Goal: Task Accomplishment & Management: Manage account settings

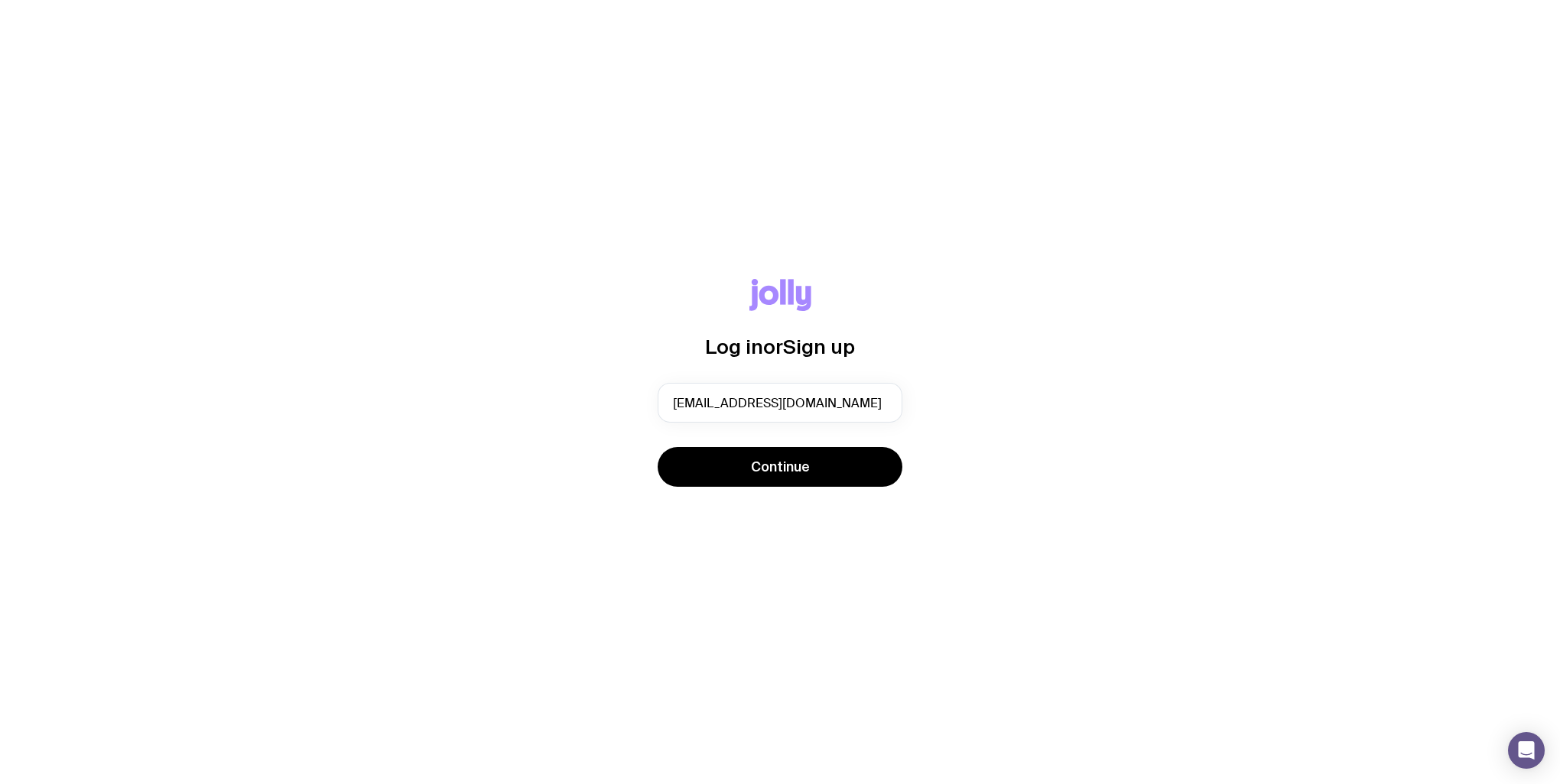
type input "[EMAIL_ADDRESS][DOMAIN_NAME]"
click at [657, 447] on button "Continue" at bounding box center [780, 466] width 245 height 39
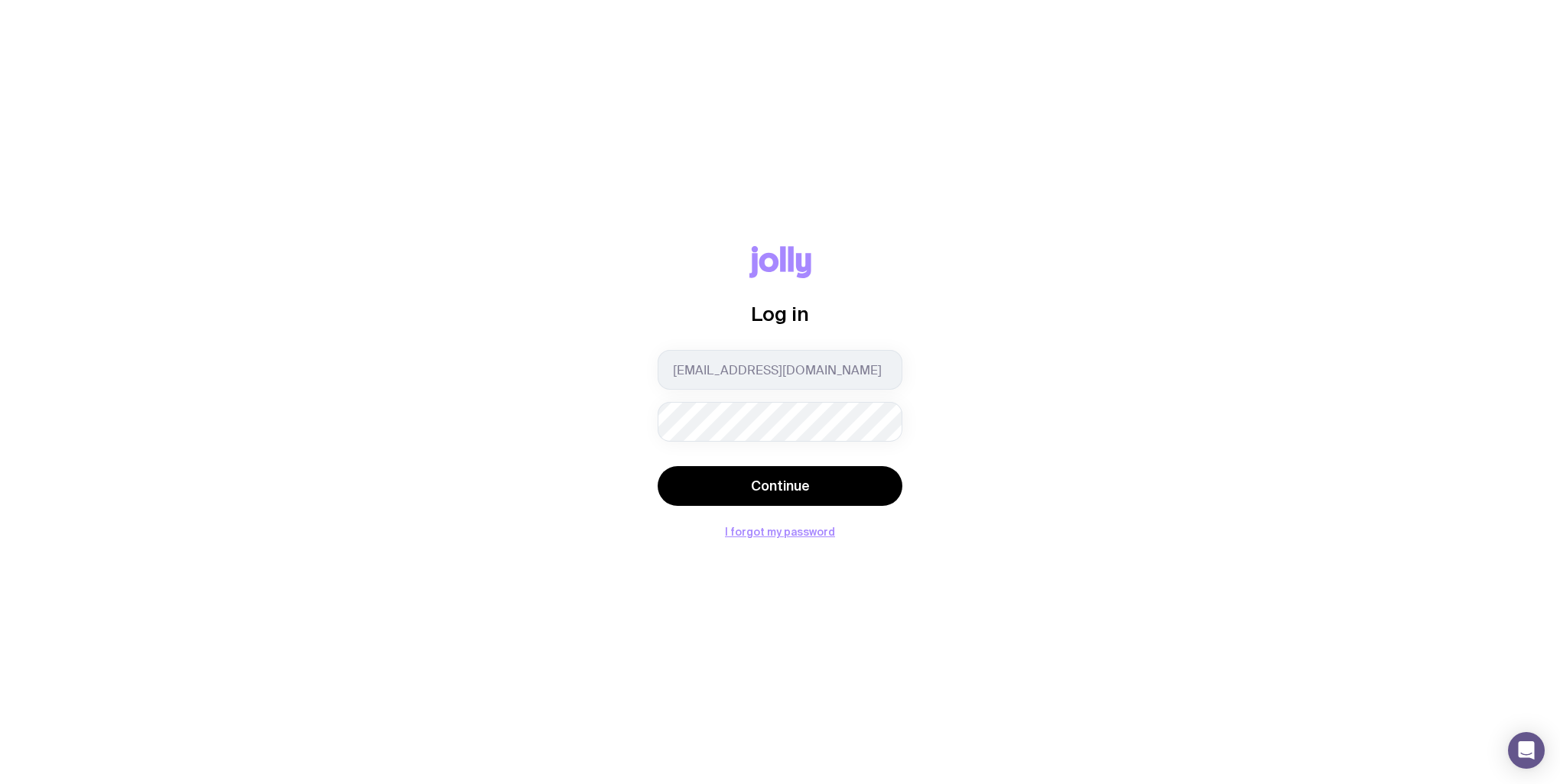
click at [657, 466] on button "Continue" at bounding box center [780, 486] width 245 height 39
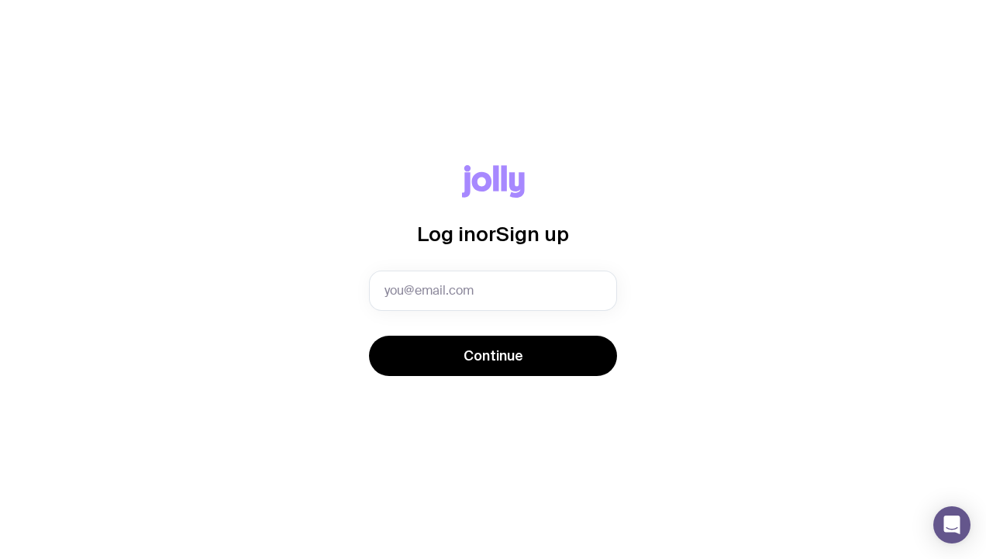
click at [674, 394] on div "Log in or Sign up Continue" at bounding box center [492, 279] width 911 height 229
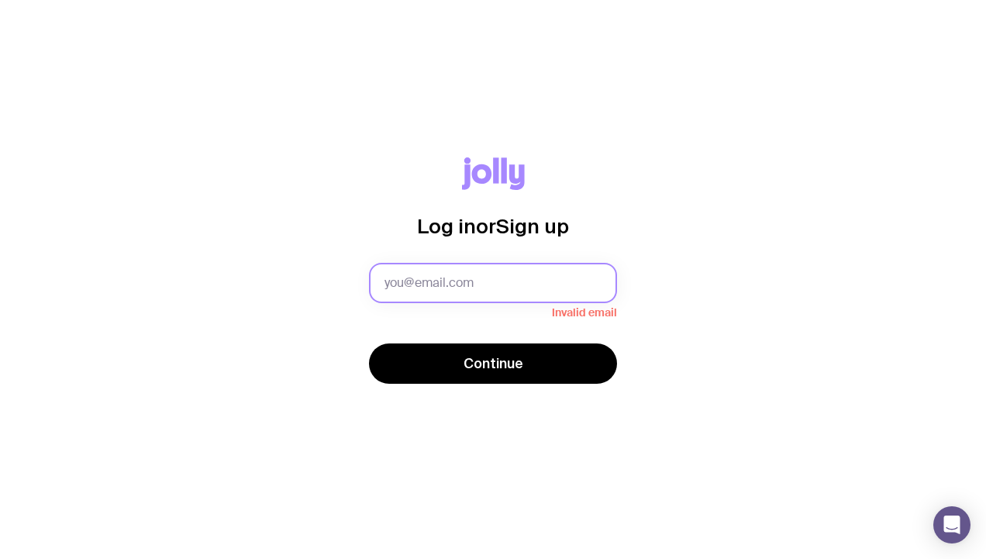
click at [511, 282] on input "text" at bounding box center [493, 283] width 248 height 40
click at [483, 267] on input "text" at bounding box center [493, 283] width 248 height 40
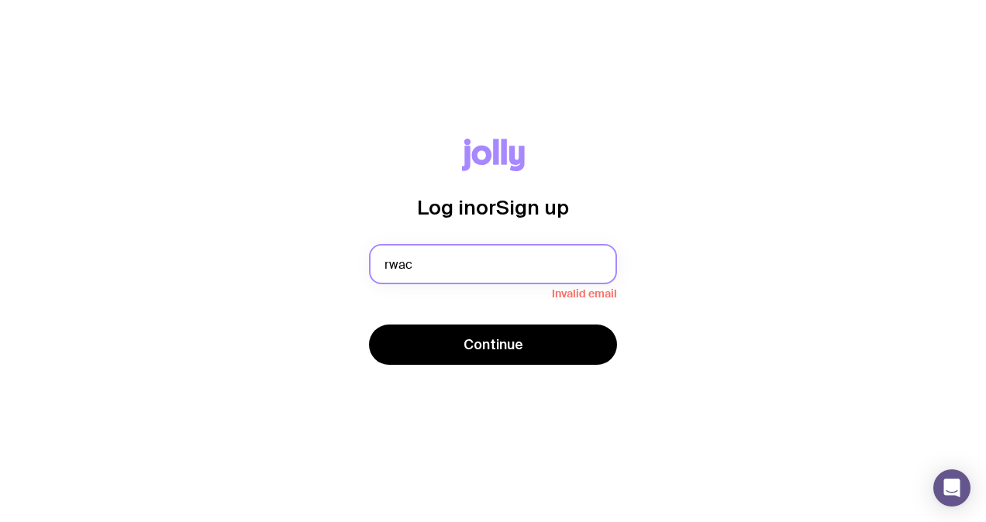
click at [541, 275] on input "rwac" at bounding box center [493, 264] width 248 height 40
type input "rwac"
drag, startPoint x: 493, startPoint y: 268, endPoint x: 161, endPoint y: 215, distance: 335.9
click at [161, 215] on div "Log in or Sign up rwac Invalid email Continue" at bounding box center [492, 261] width 911 height 245
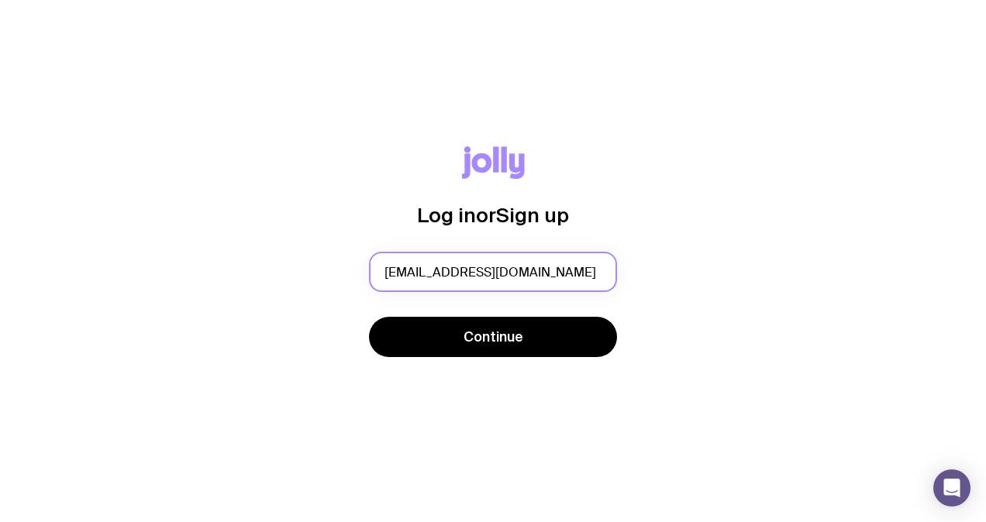
type input "[EMAIL_ADDRESS][DOMAIN_NAME]"
click at [369, 317] on button "Continue" at bounding box center [493, 337] width 248 height 40
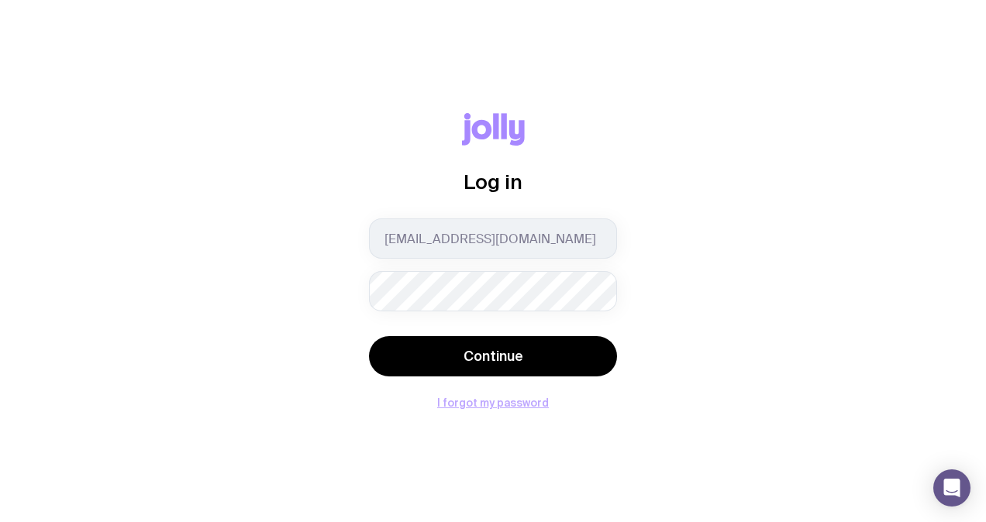
click at [521, 404] on button "I forgot my password" at bounding box center [493, 403] width 112 height 12
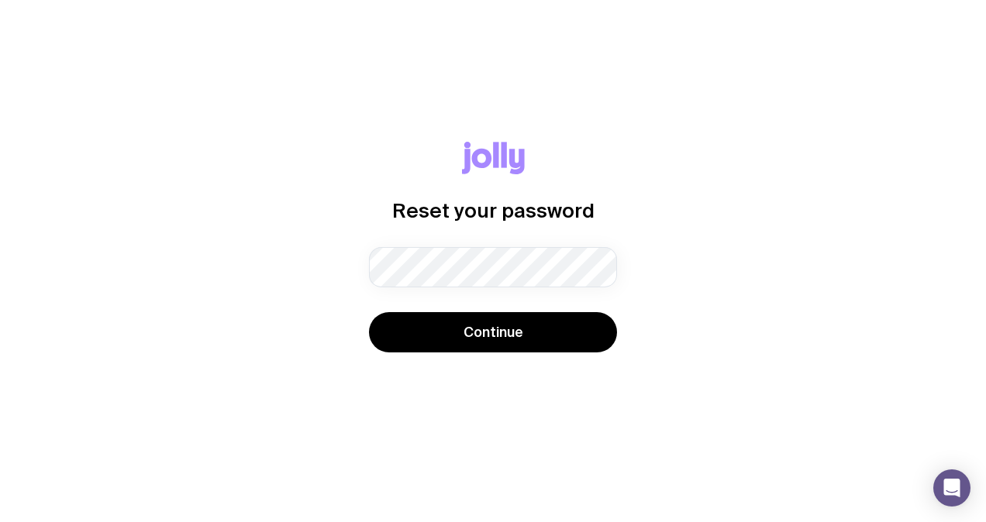
click at [8, 397] on div "Reset your password Password must contain: at least 8 characters an uppercase l…" at bounding box center [493, 261] width 986 height 522
click at [513, 274] on div "Password must contain: at least 8 characters an uppercase letter a lowercase le…" at bounding box center [493, 267] width 248 height 40
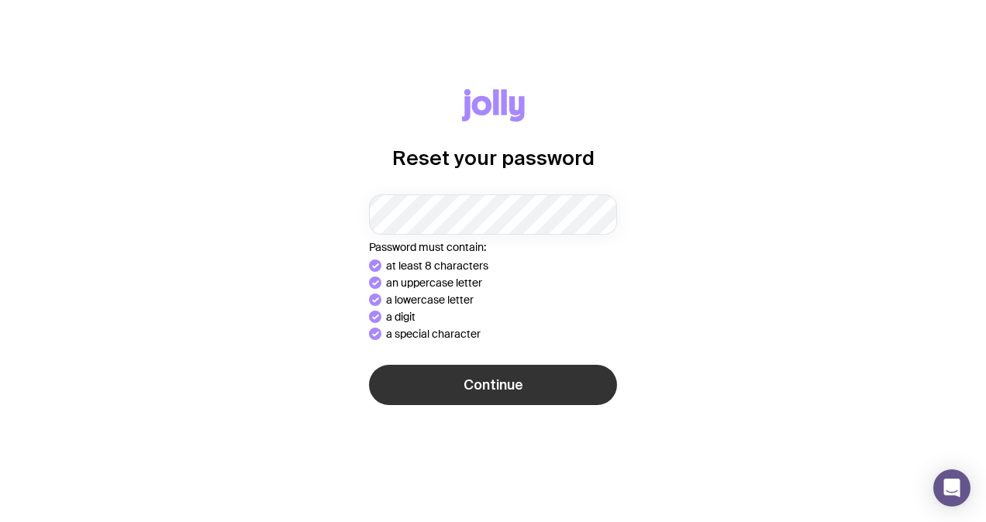
click at [497, 388] on button "Continue" at bounding box center [493, 385] width 248 height 40
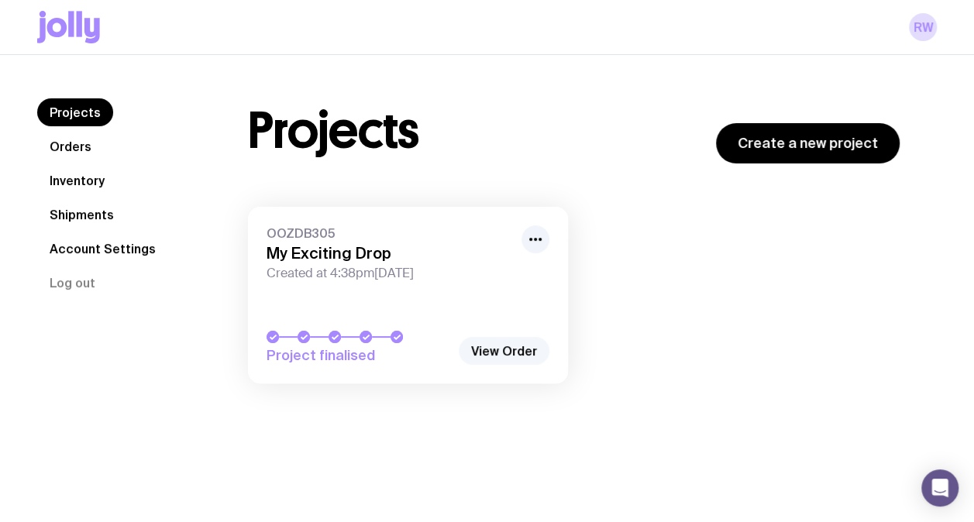
click at [502, 354] on link "View Order" at bounding box center [504, 351] width 91 height 28
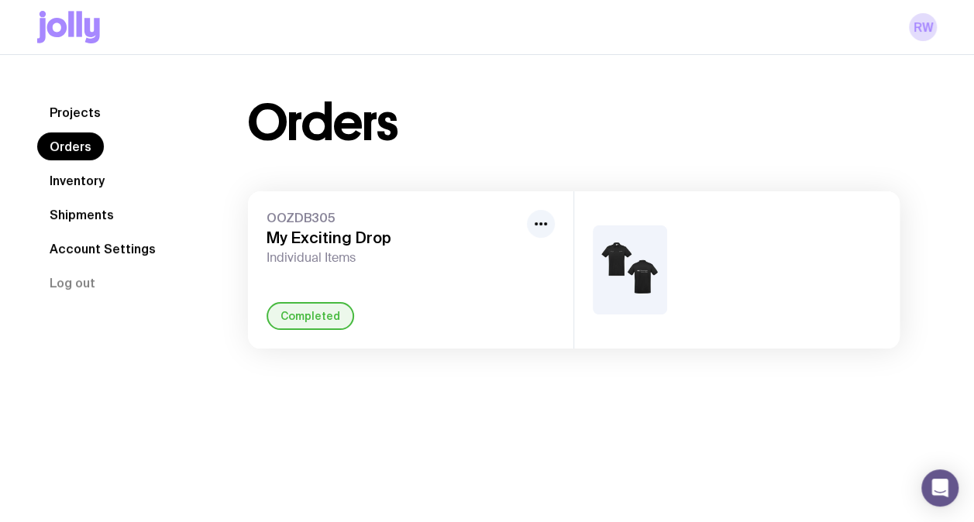
click at [614, 265] on img at bounding box center [630, 269] width 74 height 89
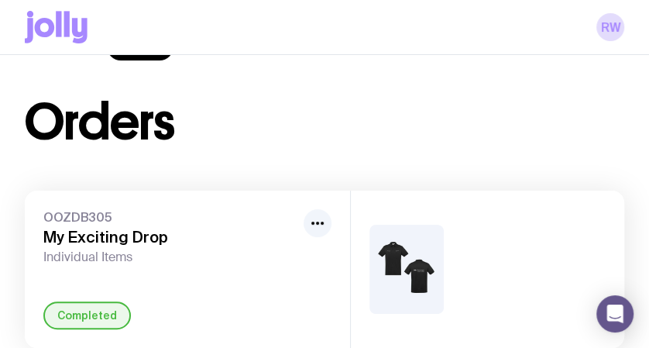
scroll to position [108, 0]
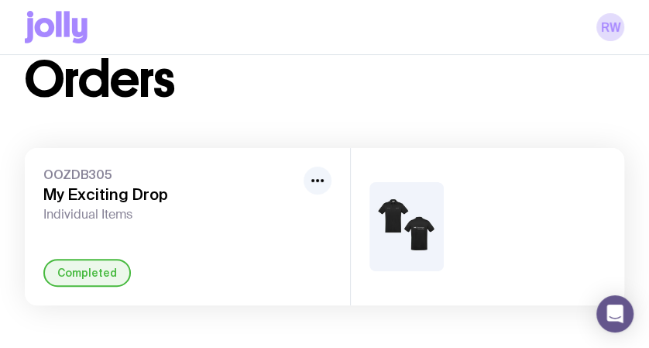
click at [332, 181] on div "OOZDB305 My Exciting Drop Individual Items Completed" at bounding box center [187, 226] width 325 height 157
click at [321, 184] on icon "button" at bounding box center [317, 180] width 19 height 19
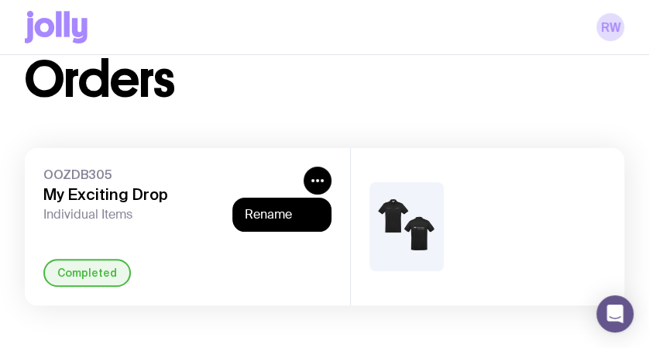
click at [415, 202] on img at bounding box center [407, 226] width 74 height 89
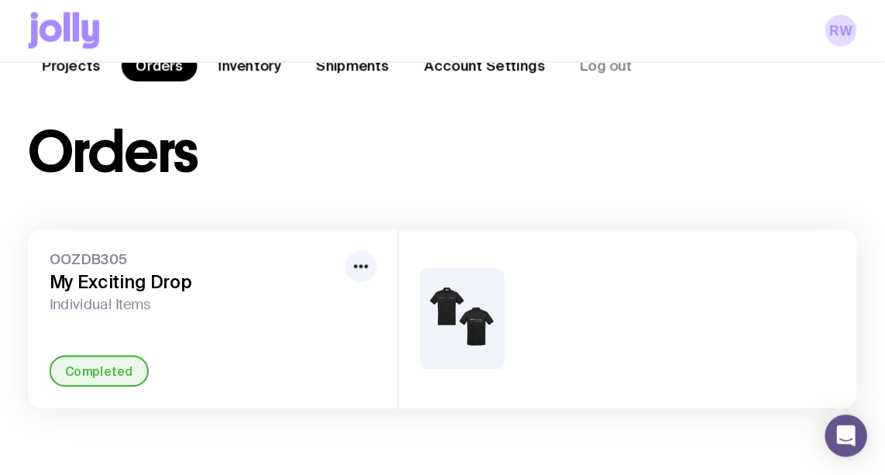
scroll to position [54, 0]
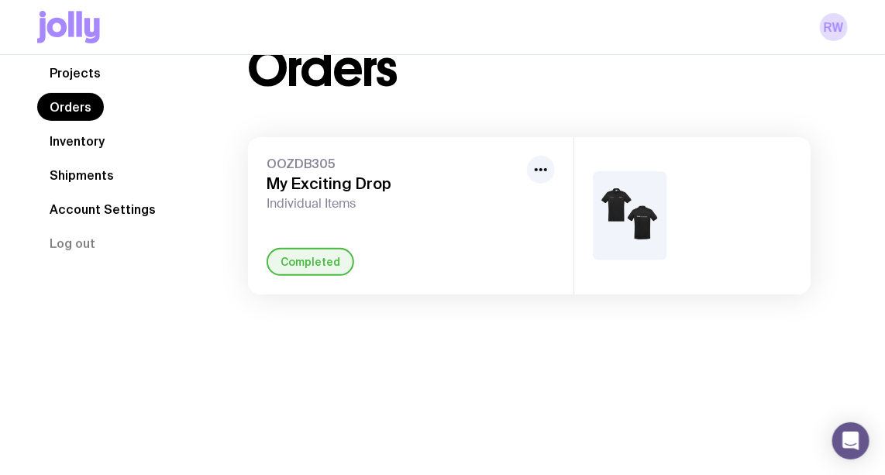
click at [83, 143] on link "Inventory" at bounding box center [77, 141] width 80 height 28
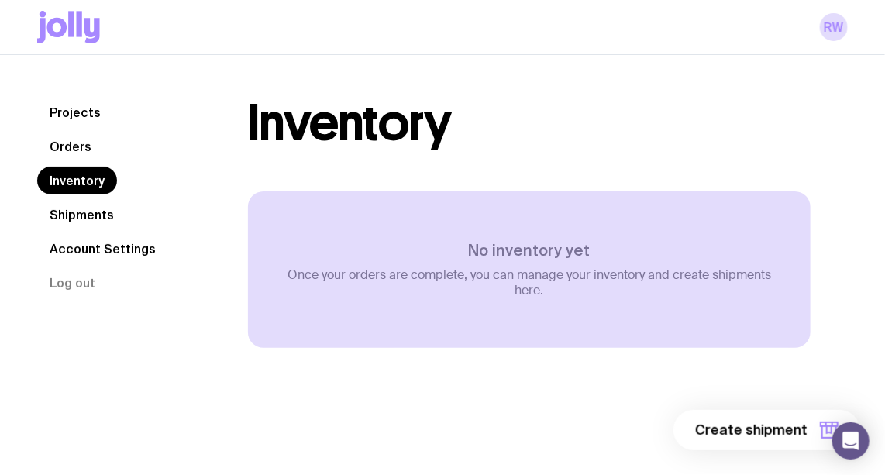
click at [90, 202] on link "Shipments" at bounding box center [81, 215] width 89 height 28
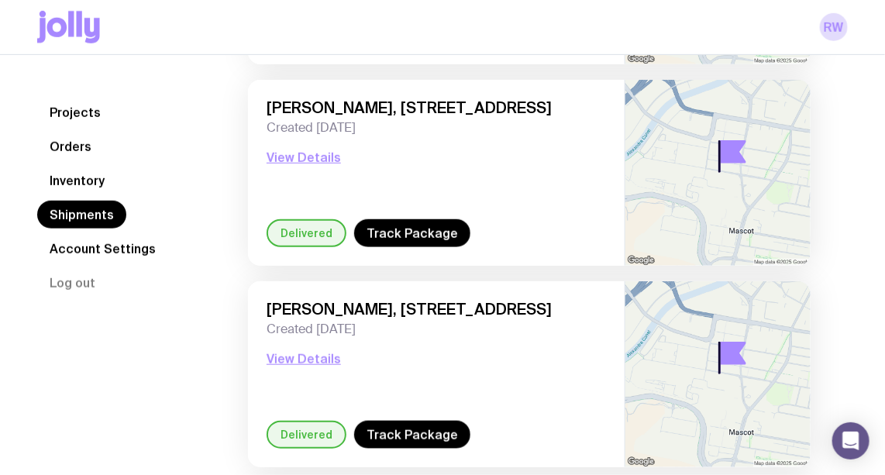
scroll to position [352, 0]
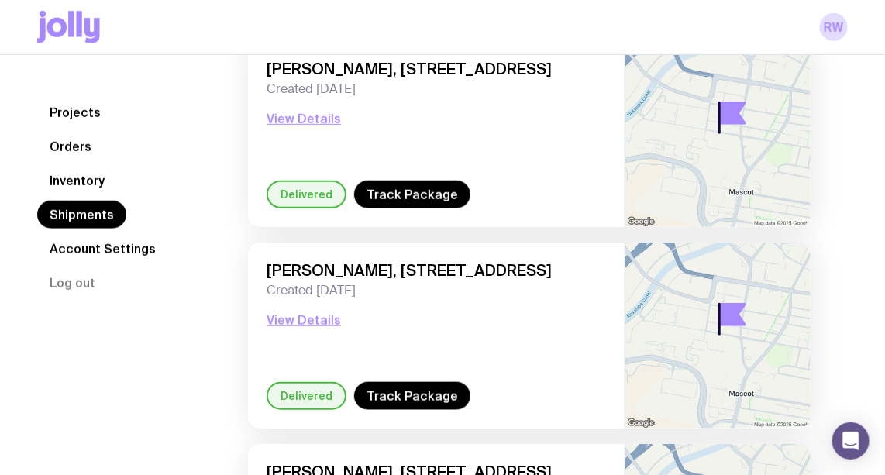
click at [129, 249] on link "Account Settings" at bounding box center [102, 249] width 131 height 28
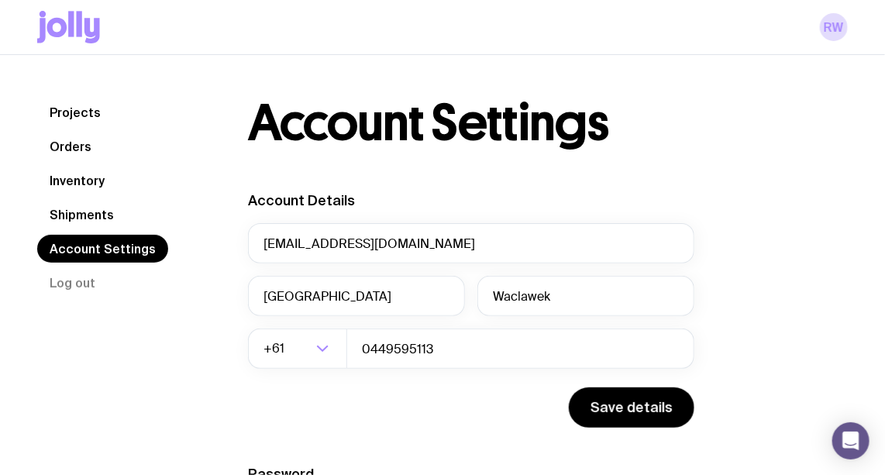
click at [79, 111] on link "Projects" at bounding box center [75, 112] width 76 height 28
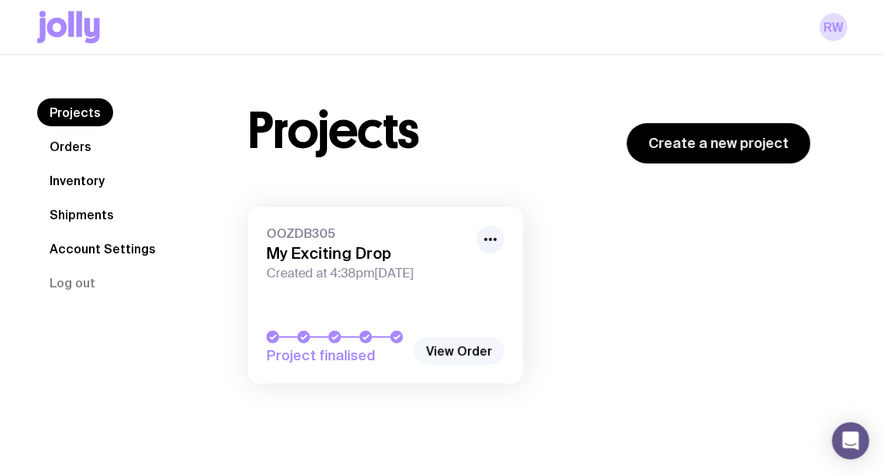
click at [432, 350] on link "View Order" at bounding box center [459, 351] width 91 height 28
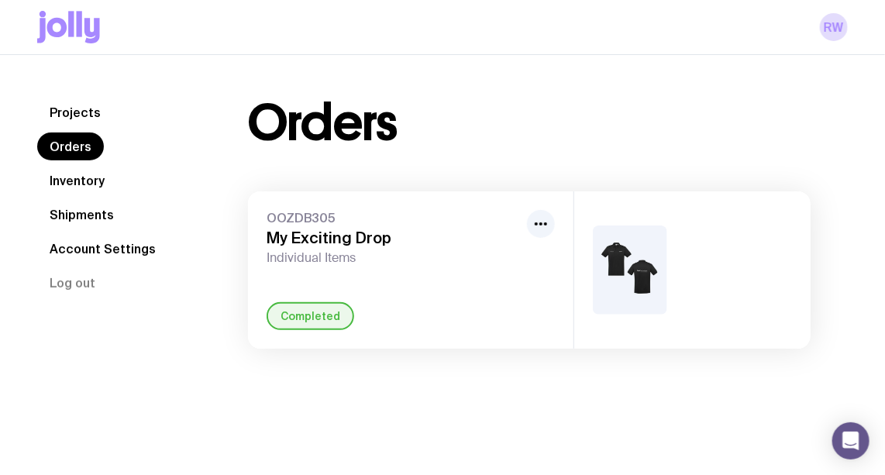
click at [625, 264] on img at bounding box center [630, 269] width 74 height 89
click at [625, 263] on img at bounding box center [630, 269] width 74 height 89
click at [545, 226] on icon "button" at bounding box center [541, 224] width 19 height 19
click at [686, 264] on div at bounding box center [692, 269] width 236 height 157
